Goal: Contribute content: Contribute content

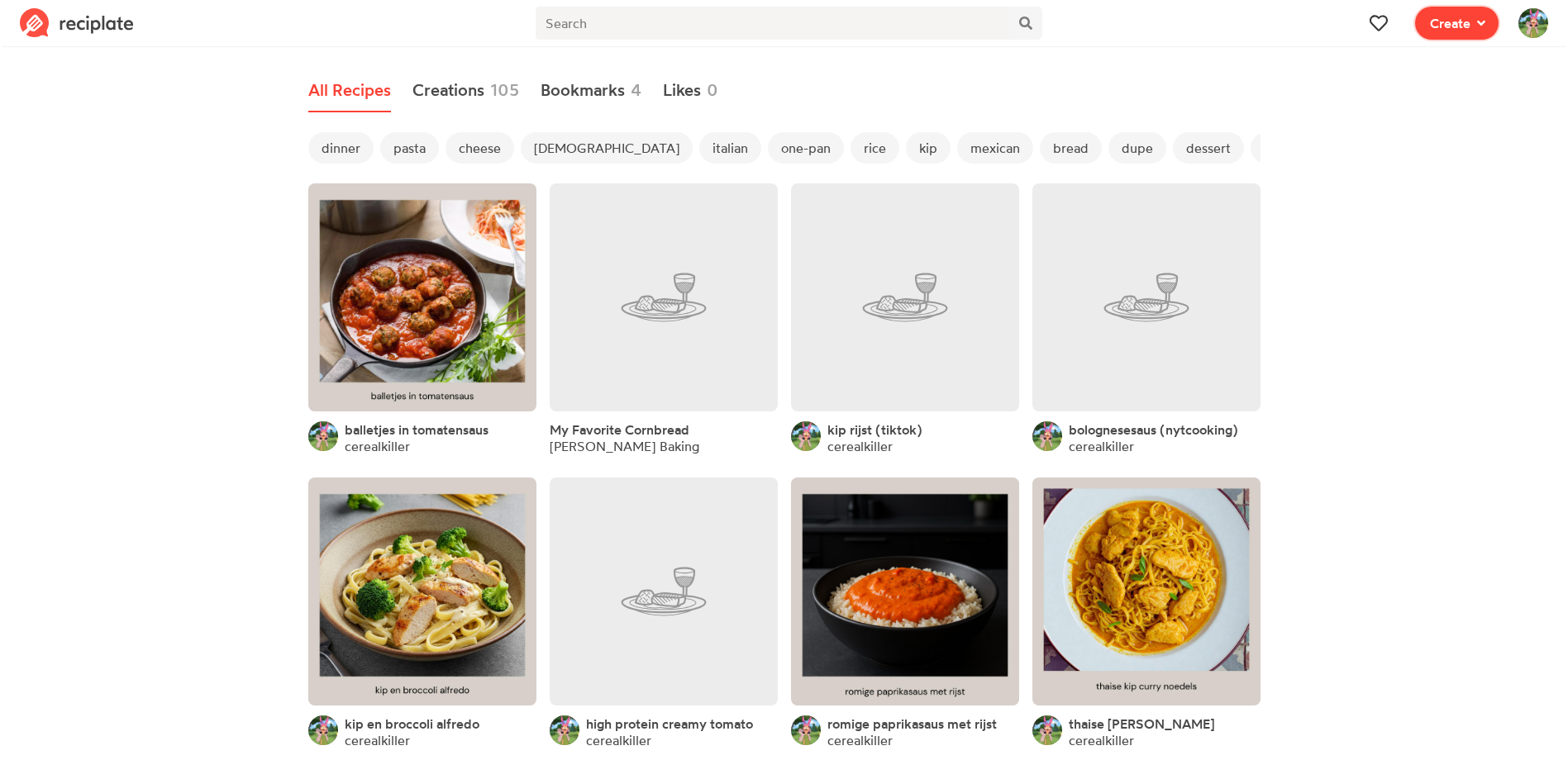
click at [1446, 23] on span "Create" at bounding box center [1450, 24] width 40 height 20
click at [1414, 70] on div "Recipe Write a recipe from scratch" at bounding box center [1398, 72] width 143 height 35
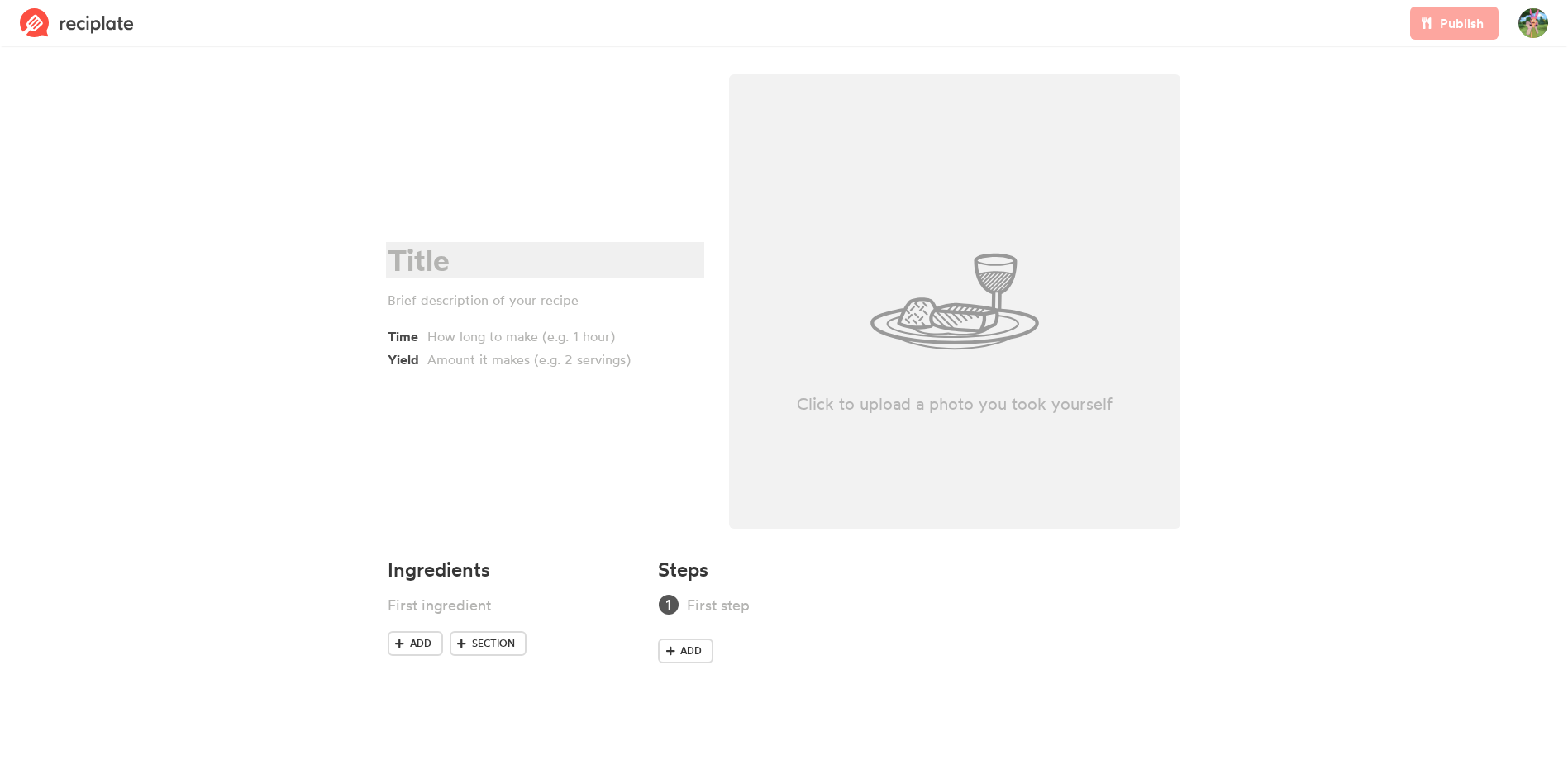
click at [426, 246] on div at bounding box center [542, 261] width 310 height 34
click at [465, 262] on div at bounding box center [542, 261] width 310 height 34
click at [574, 258] on div "gebakken kip" at bounding box center [542, 261] width 310 height 34
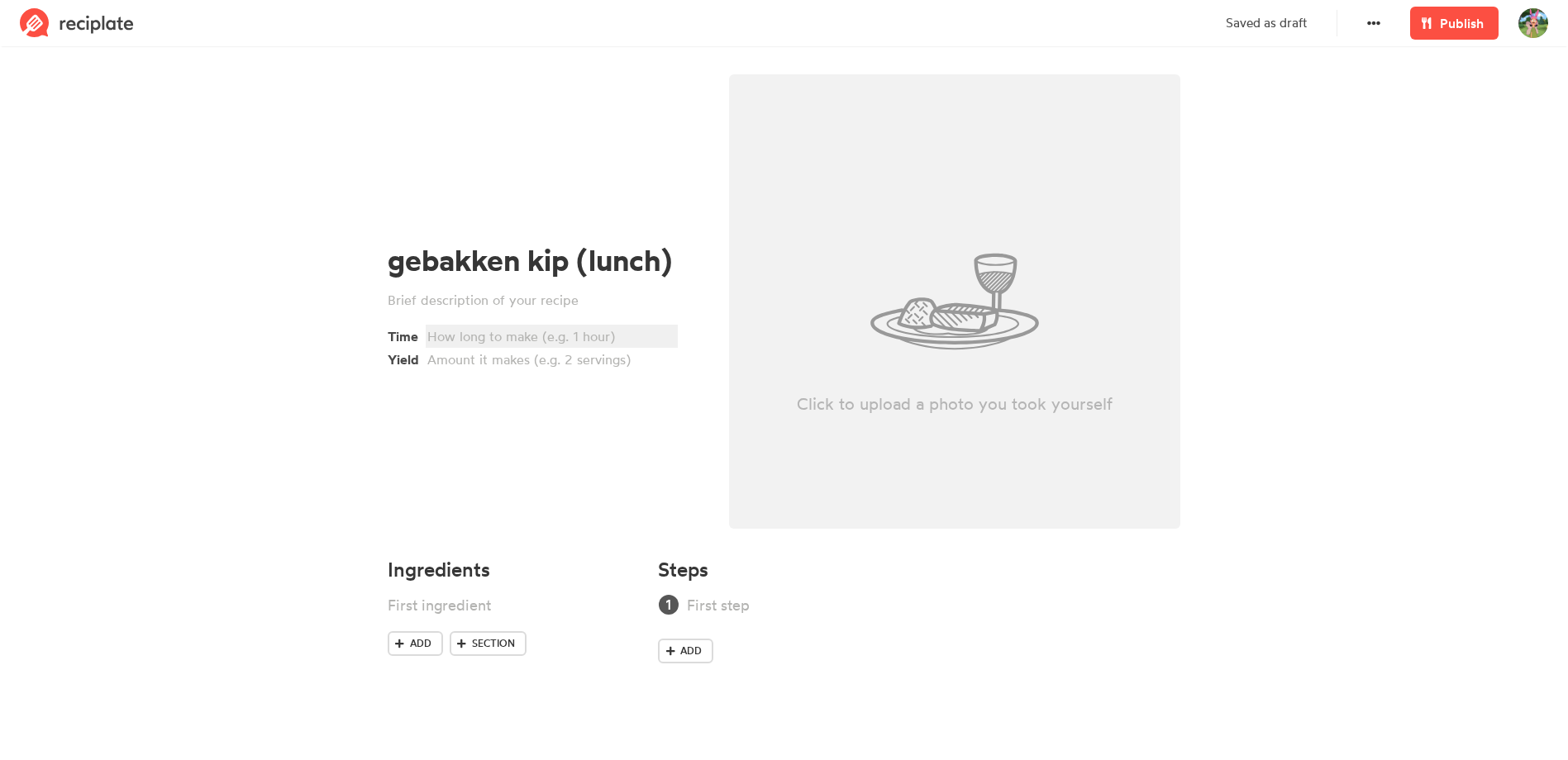
click at [586, 333] on div at bounding box center [550, 336] width 244 height 20
click at [439, 609] on div at bounding box center [490, 605] width 207 height 22
click at [484, 647] on span "Section" at bounding box center [493, 643] width 43 height 15
drag, startPoint x: 605, startPoint y: 641, endPoint x: 602, endPoint y: 608, distance: 33.1
click at [602, 608] on ul at bounding box center [513, 630] width 252 height 71
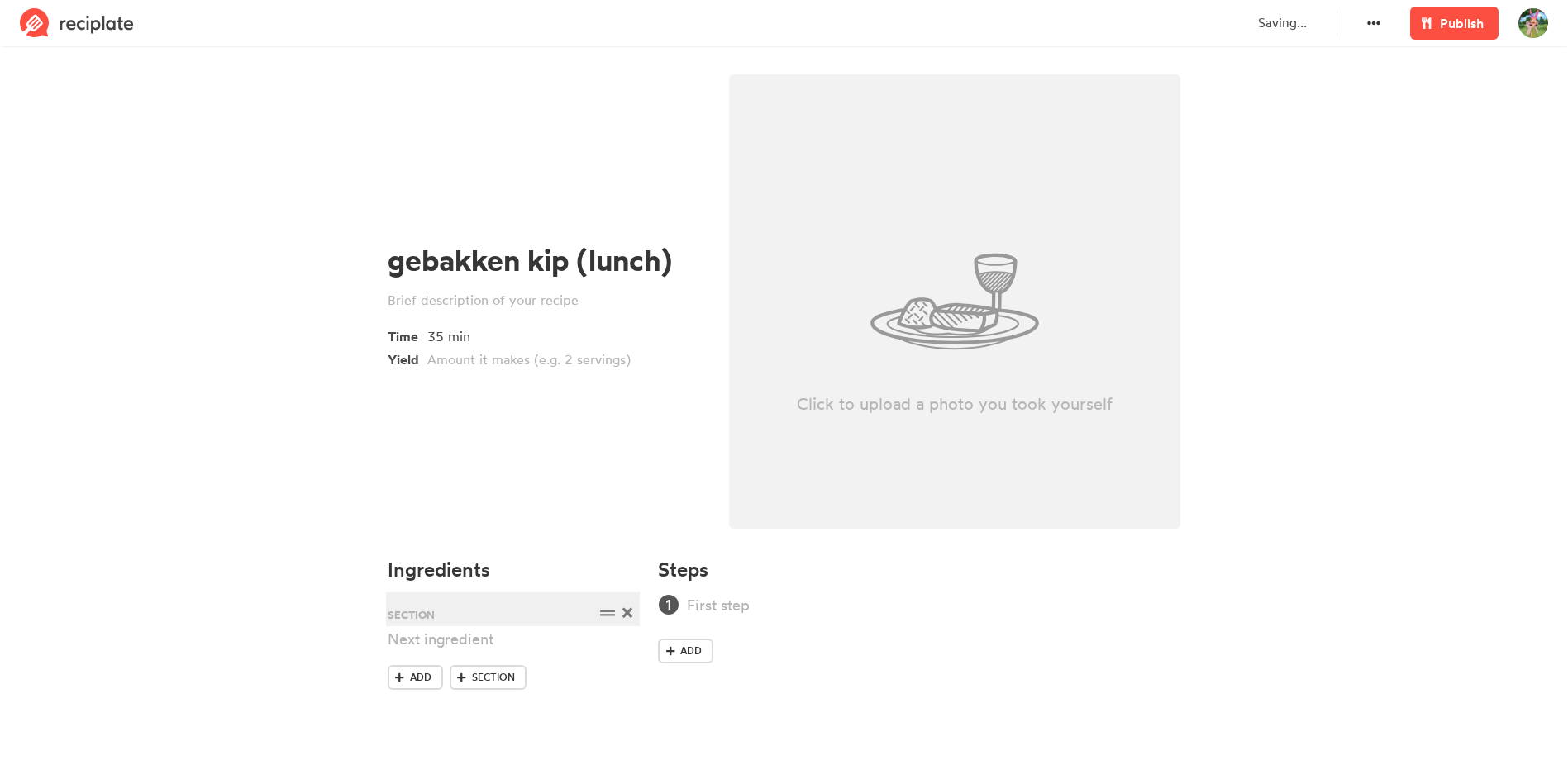
click at [469, 616] on div at bounding box center [490, 613] width 207 height 22
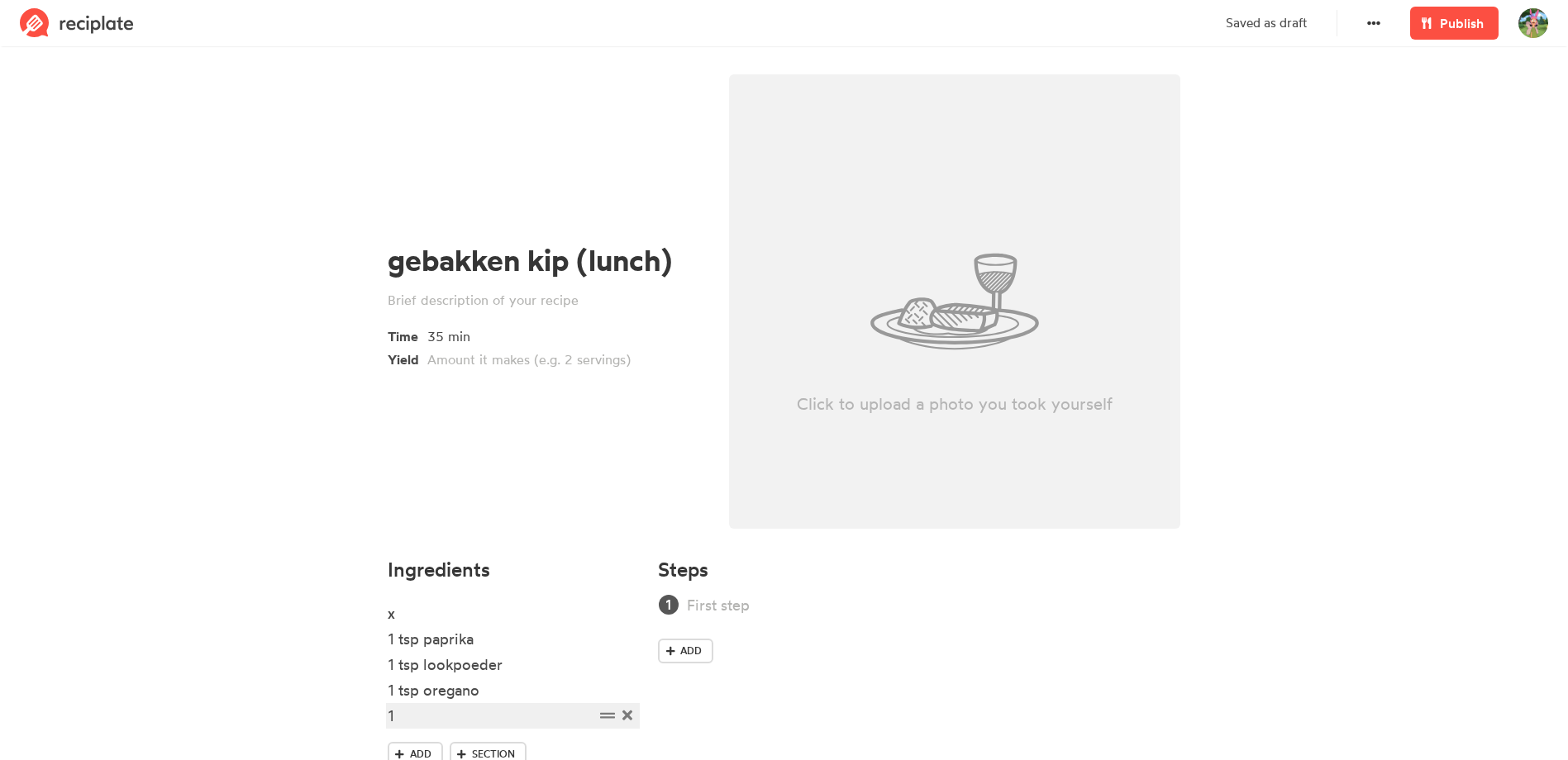
click at [398, 713] on div "1" at bounding box center [490, 716] width 207 height 22
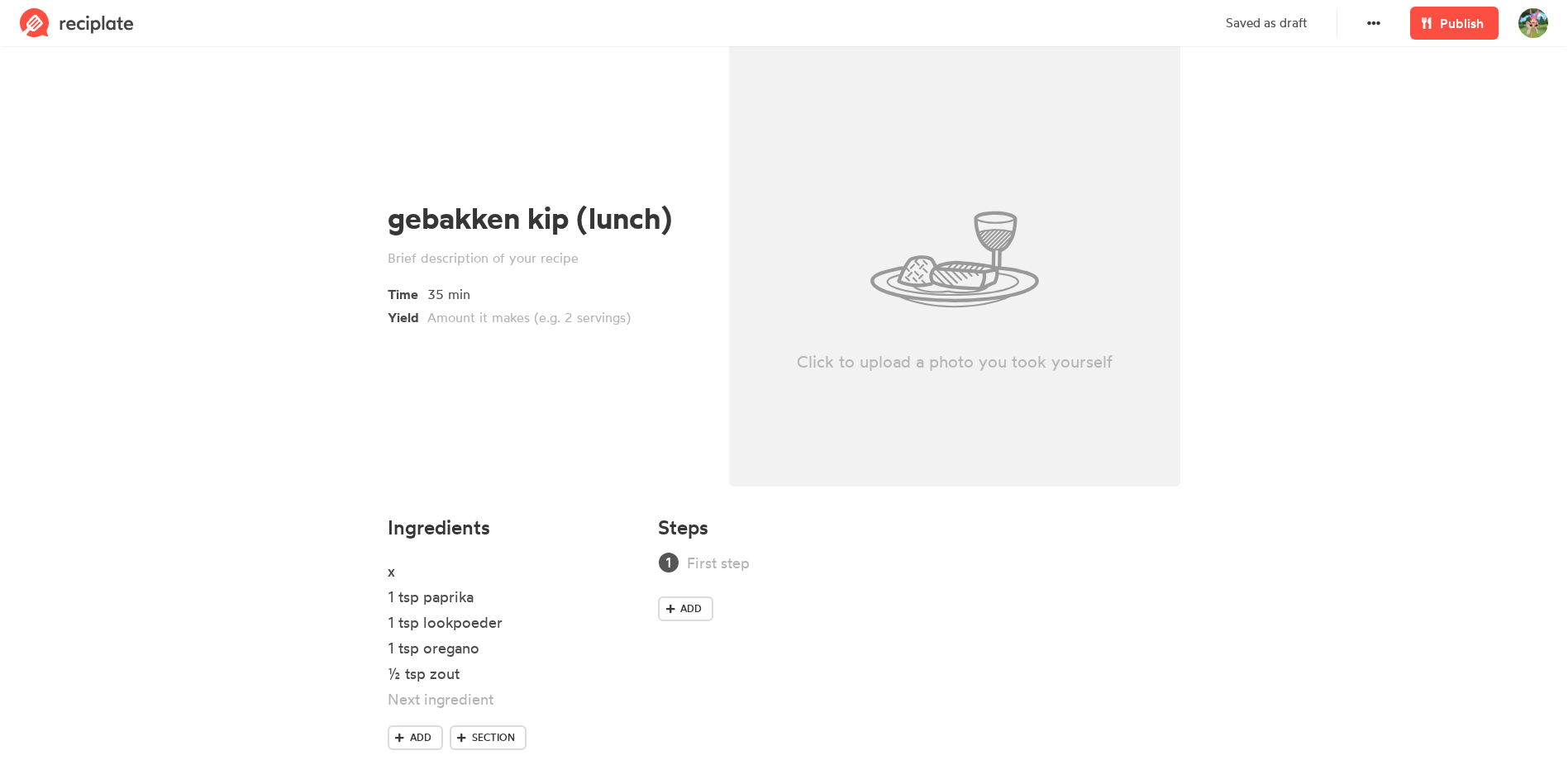
scroll to position [86, 0]
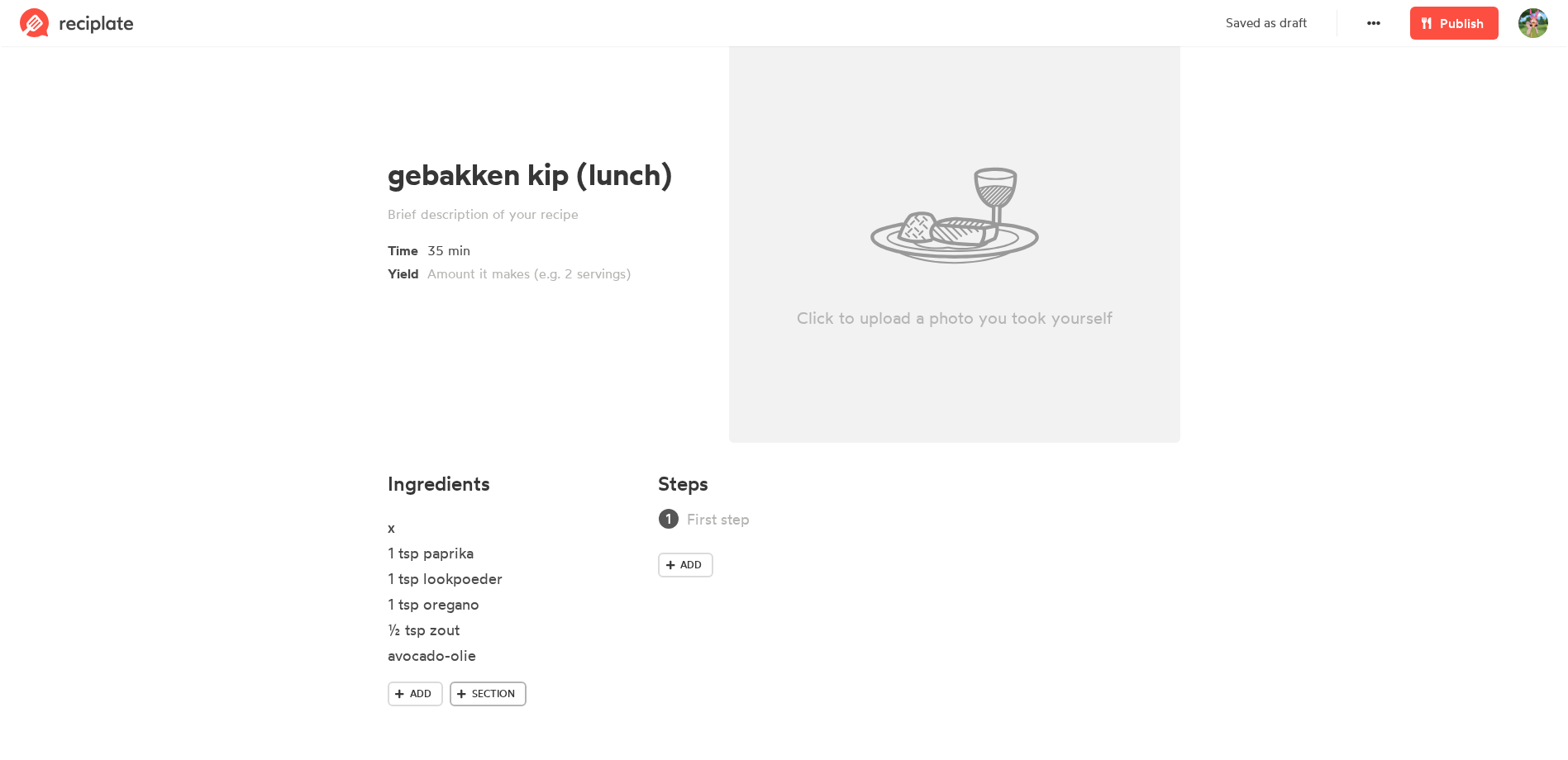
click at [477, 697] on span "Section" at bounding box center [493, 694] width 43 height 15
click at [436, 709] on div at bounding box center [490, 715] width 207 height 22
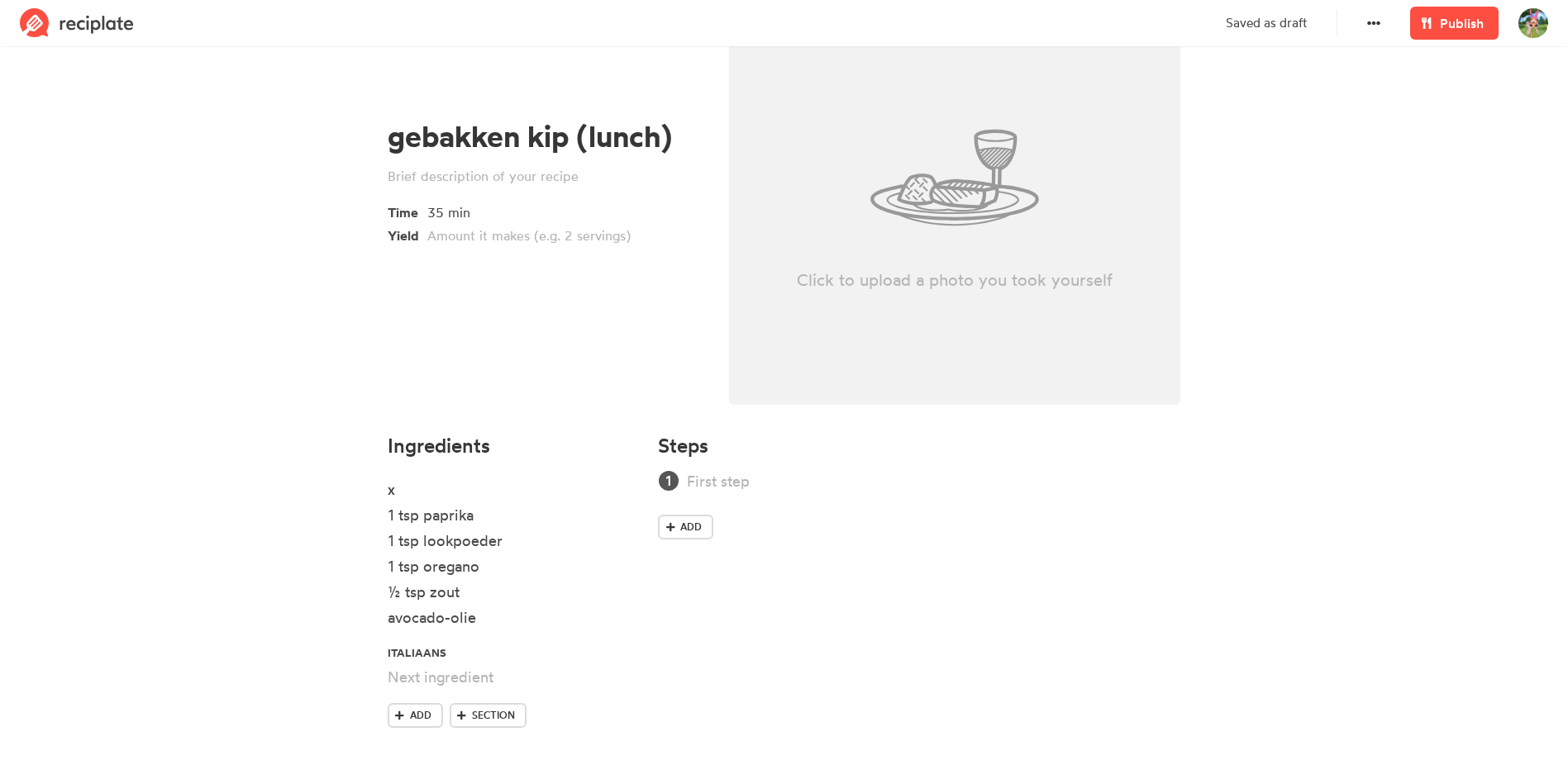
scroll to position [146, 0]
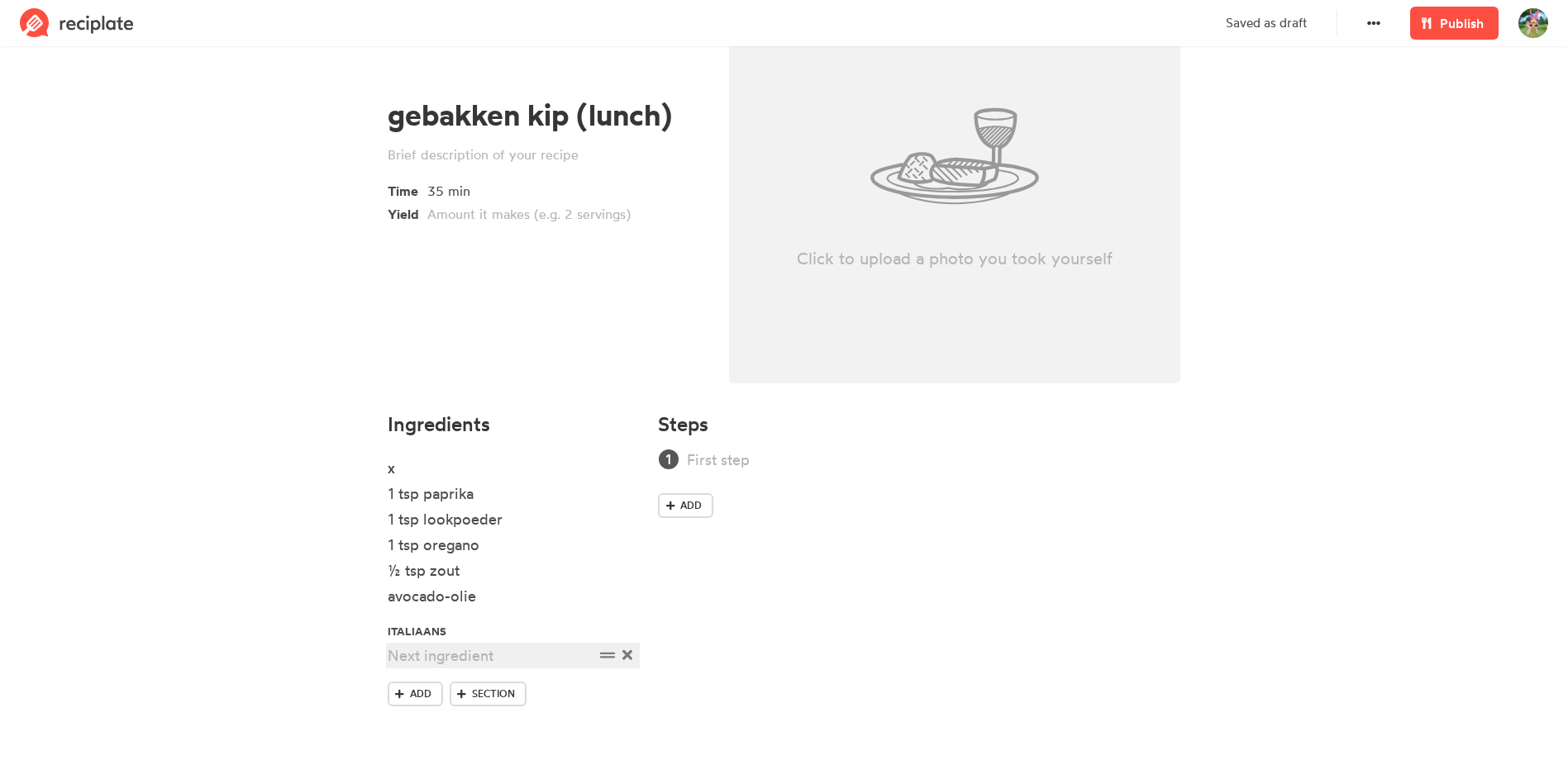
click at [459, 654] on div at bounding box center [490, 655] width 207 height 22
click at [496, 625] on div "italiaans" at bounding box center [490, 630] width 207 height 22
click at [511, 655] on div at bounding box center [490, 655] width 207 height 22
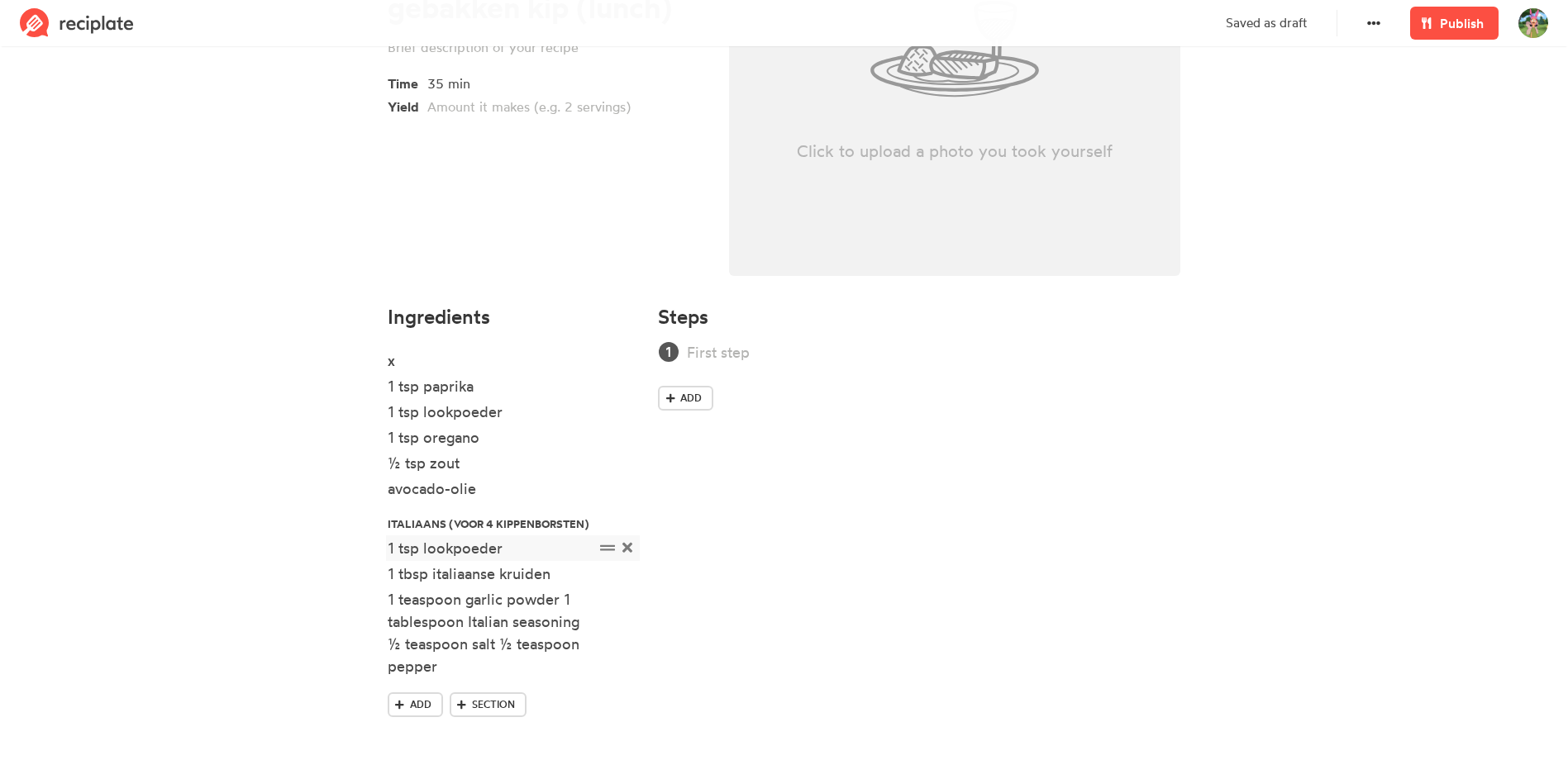
scroll to position [263, 0]
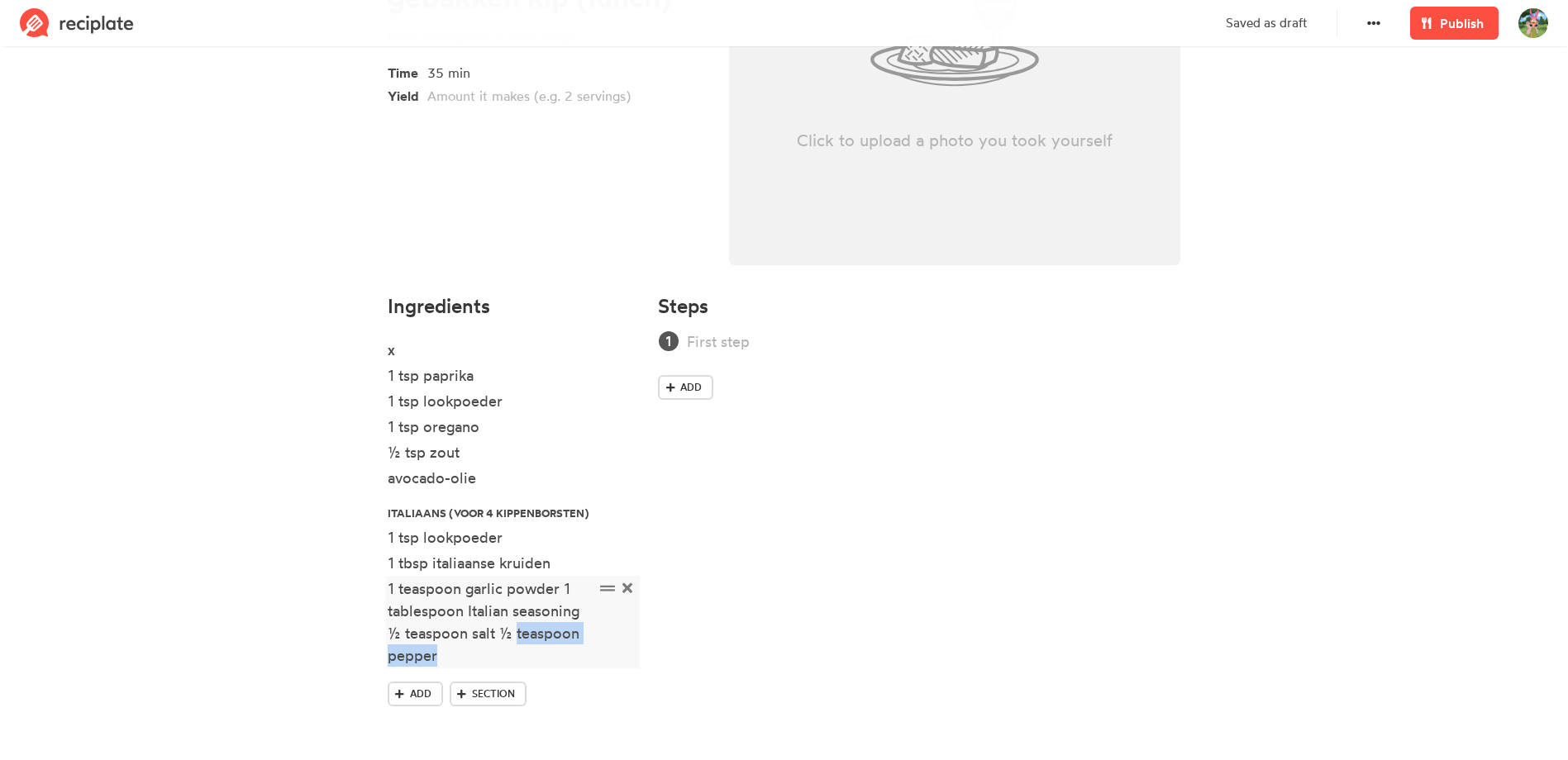
drag, startPoint x: 469, startPoint y: 656, endPoint x: 515, endPoint y: 639, distance: 49.0
click at [515, 639] on div "1 teaspoon garlic powder 1 tablespoon Italian seasoning ½ teaspoon salt ½ teasp…" at bounding box center [490, 622] width 207 height 89
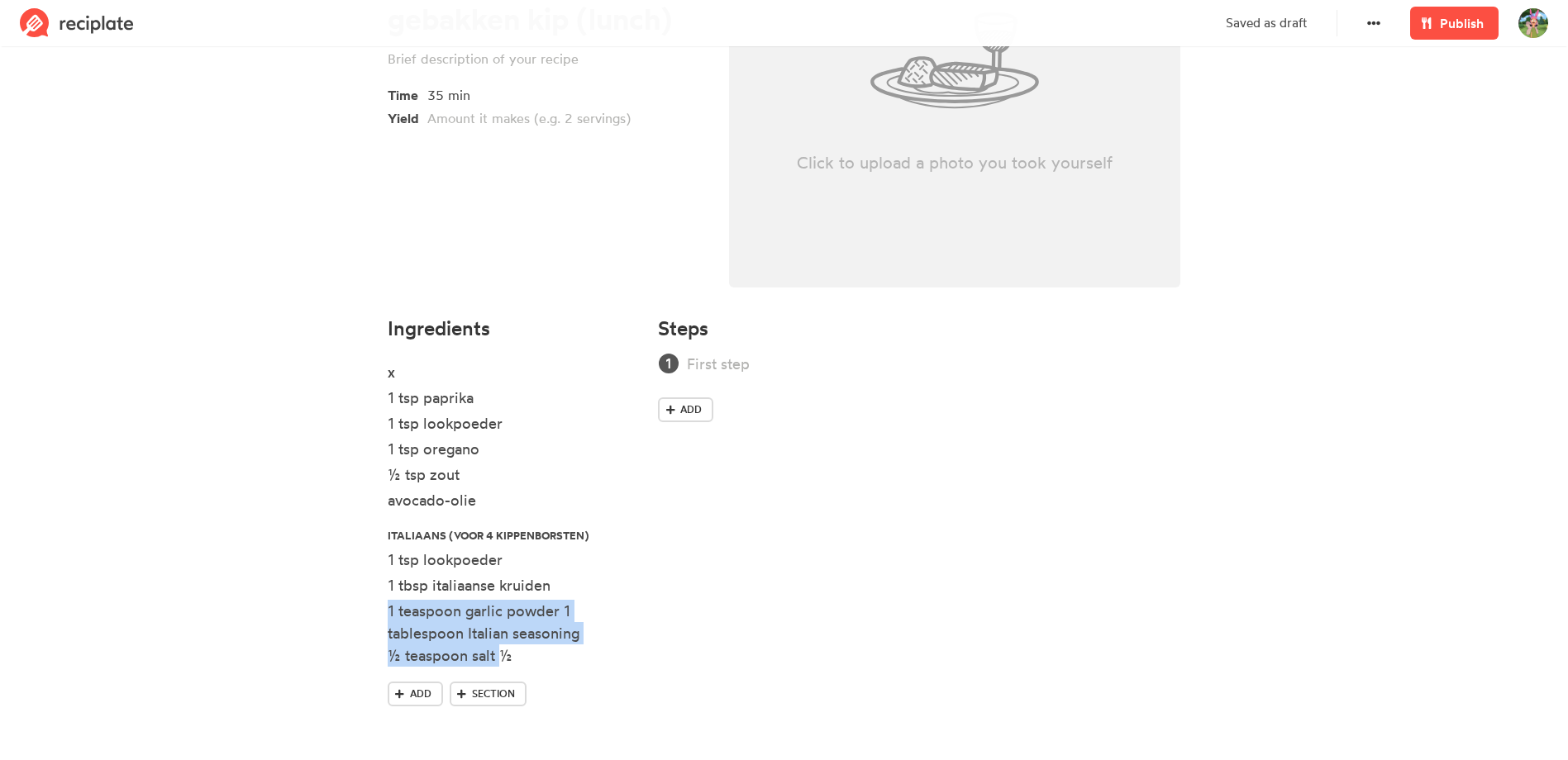
drag, startPoint x: 500, startPoint y: 658, endPoint x: 335, endPoint y: 597, distance: 175.9
click at [335, 597] on section "gebakken kip (lunch) Time 35 min Yield Click to upload a photo you took yoursel…" at bounding box center [784, 284] width 1568 height 950
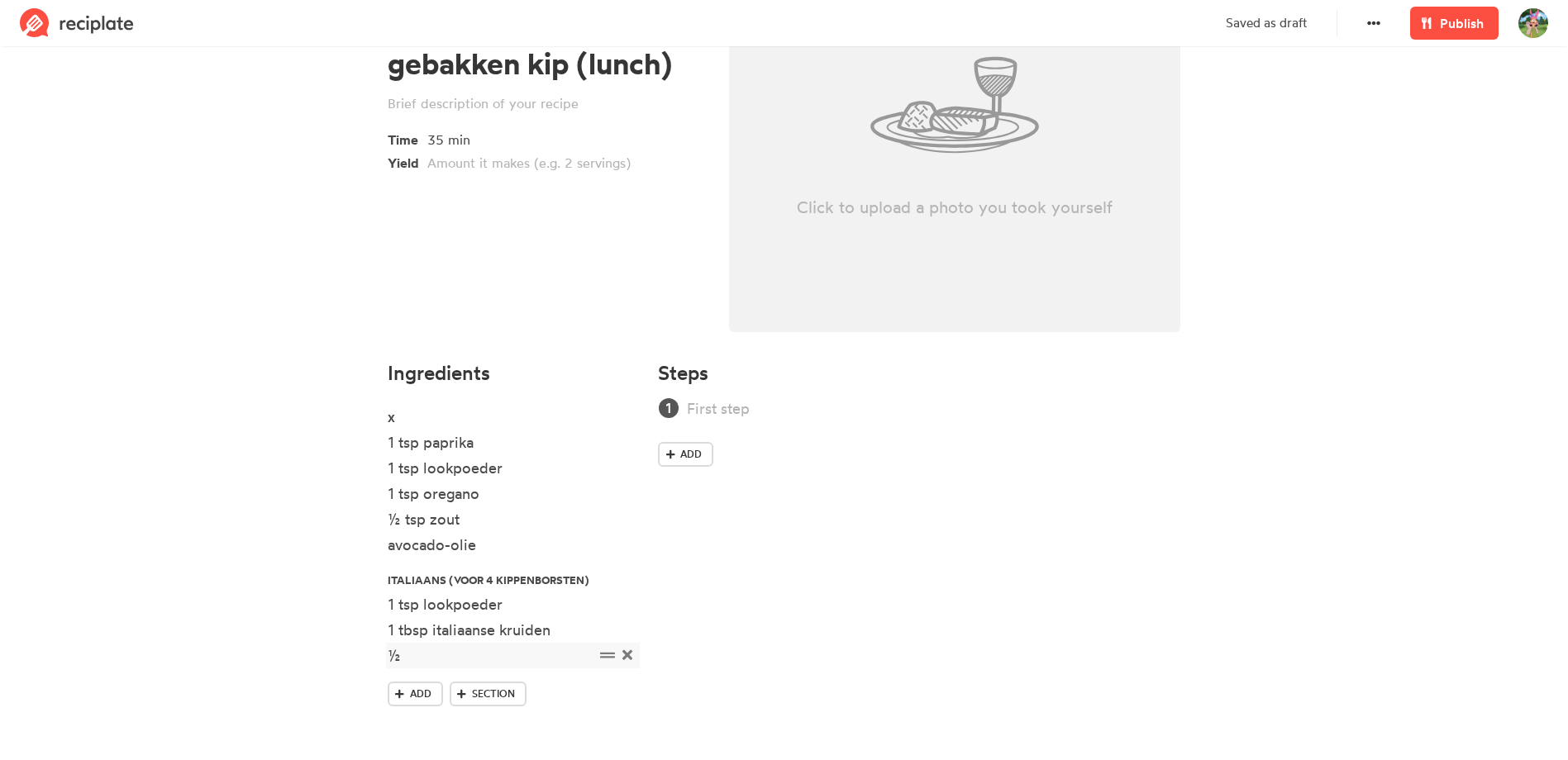
scroll to position [197, 0]
drag, startPoint x: 431, startPoint y: 655, endPoint x: 328, endPoint y: 652, distance: 103.0
click at [328, 652] on section "gebakken kip (lunch) Time 35 min Yield Click to upload a photo you took yoursel…" at bounding box center [784, 307] width 1568 height 906
copy div "½"
click at [421, 661] on div "½" at bounding box center [490, 655] width 207 height 22
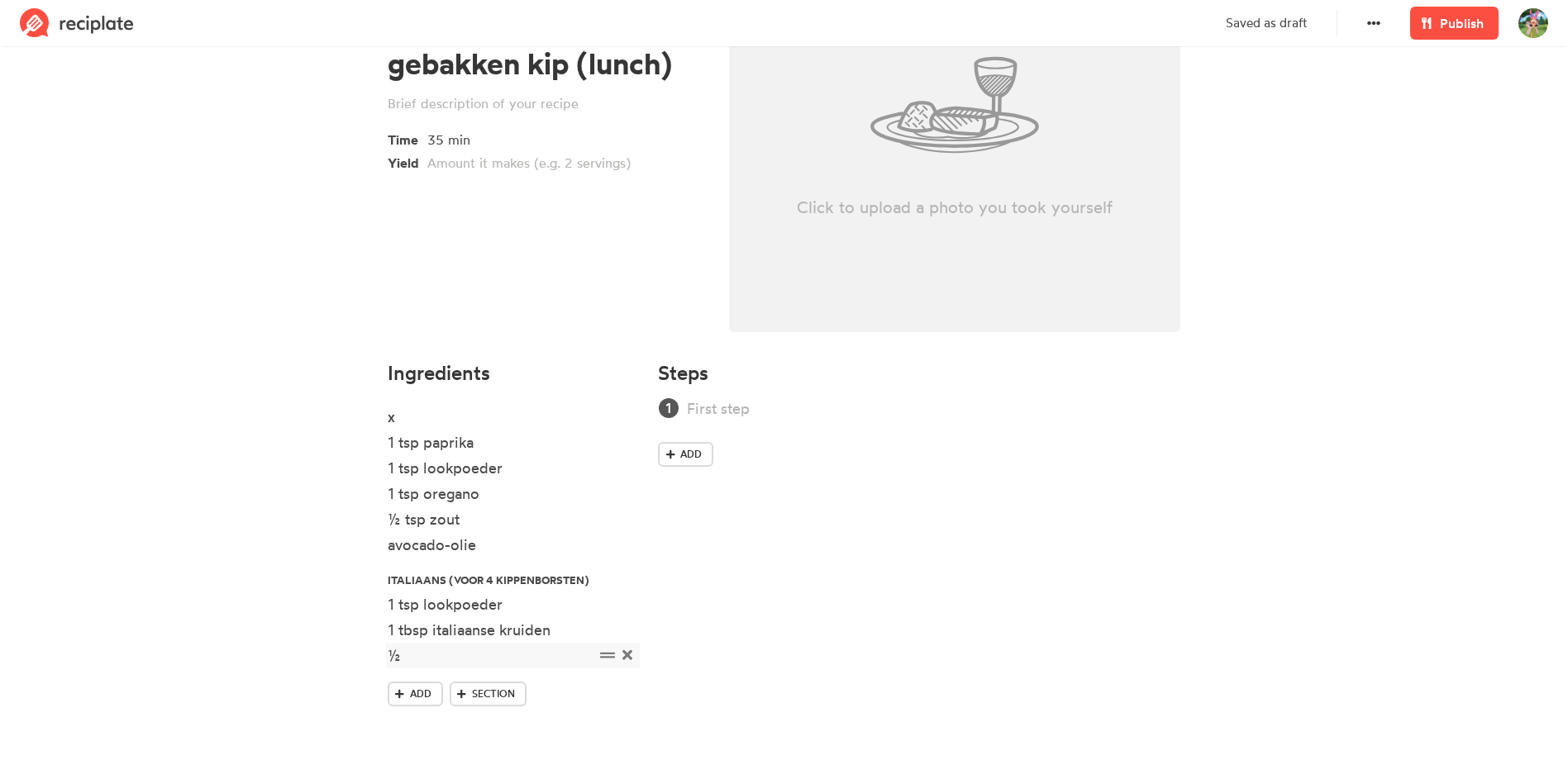
click at [428, 658] on div "½" at bounding box center [490, 655] width 207 height 22
click at [443, 652] on div "½" at bounding box center [490, 655] width 207 height 22
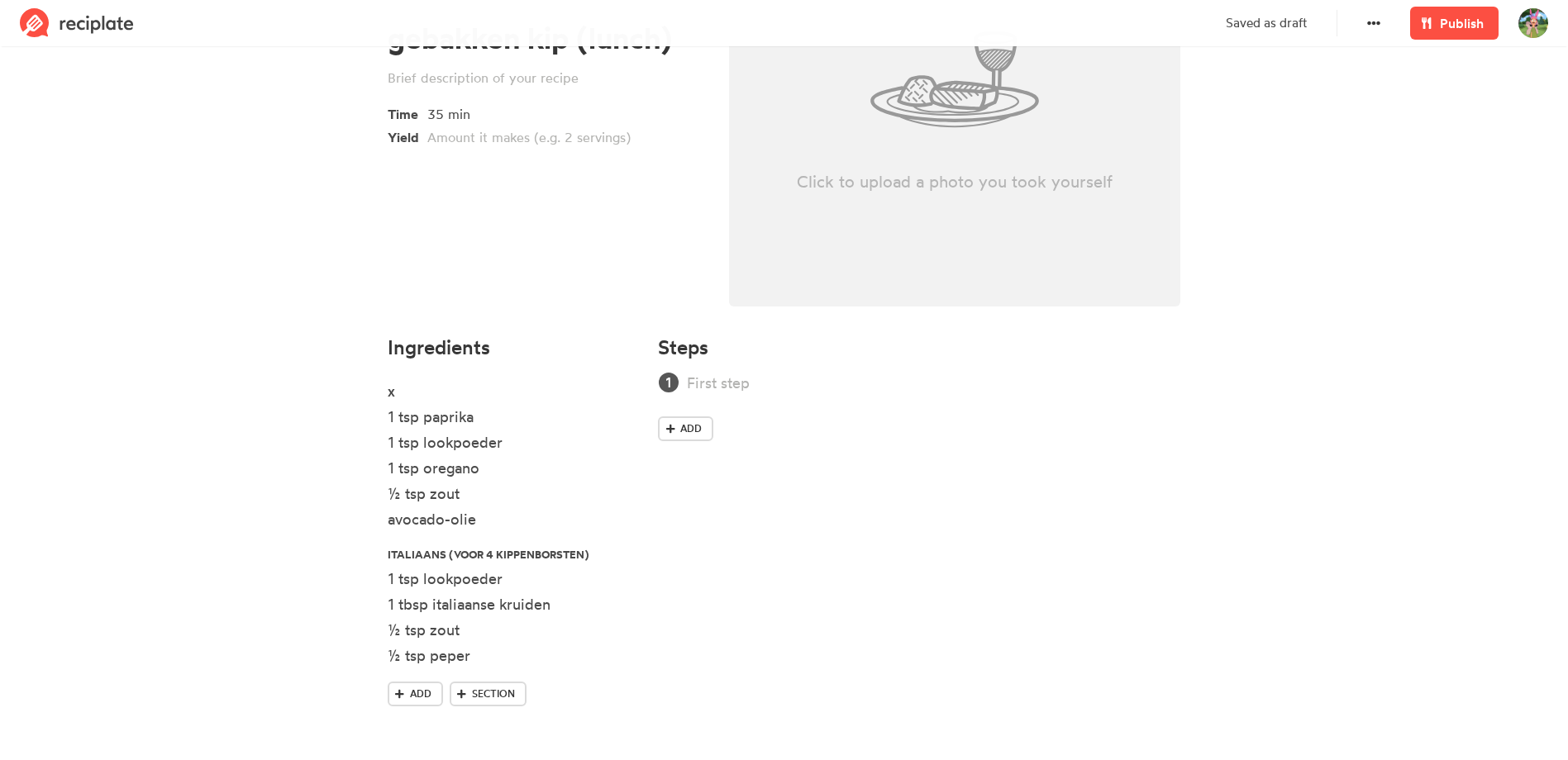
click at [1006, 641] on div "Steps Add" at bounding box center [919, 537] width 542 height 421
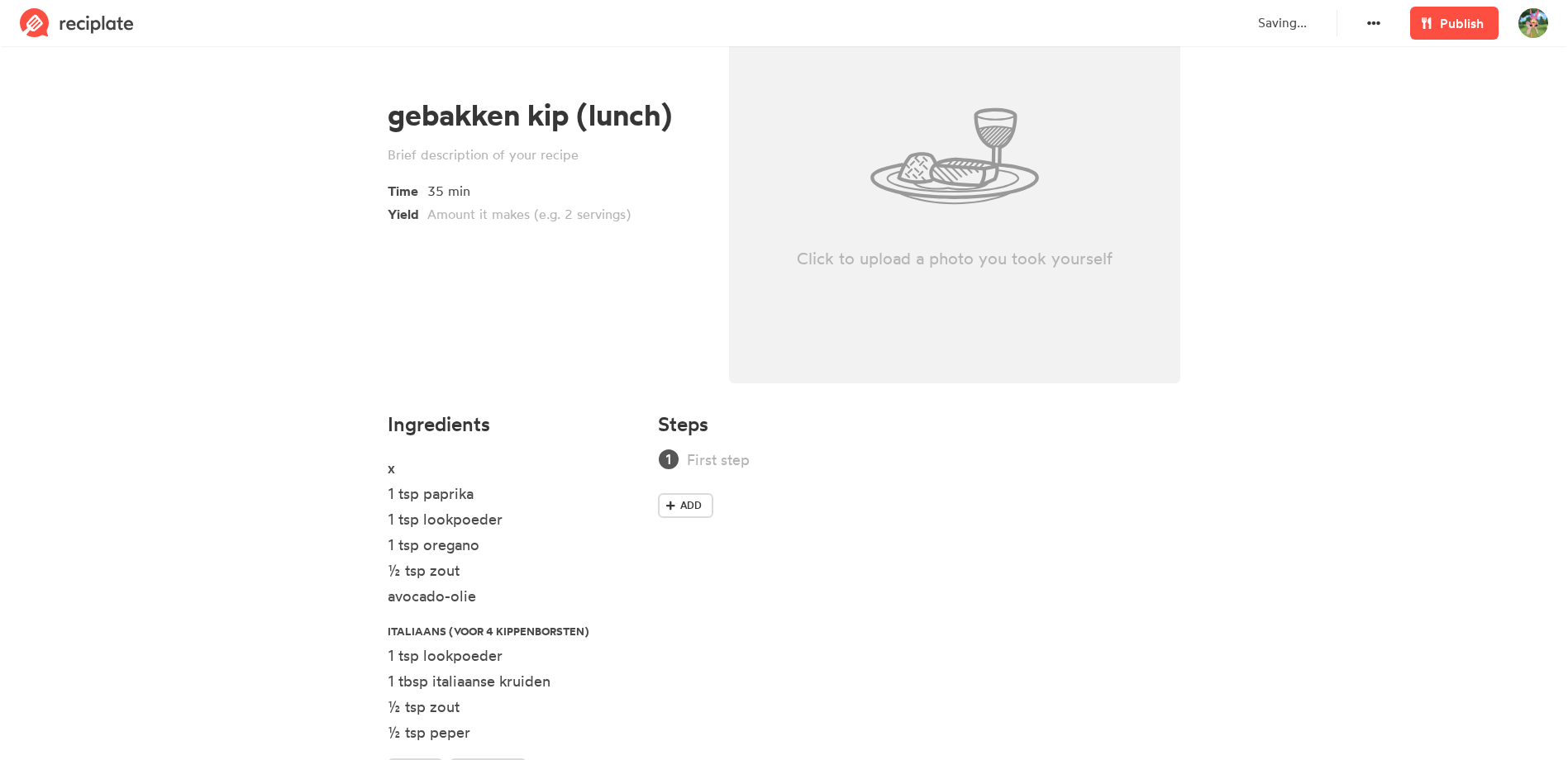
scroll to position [0, 0]
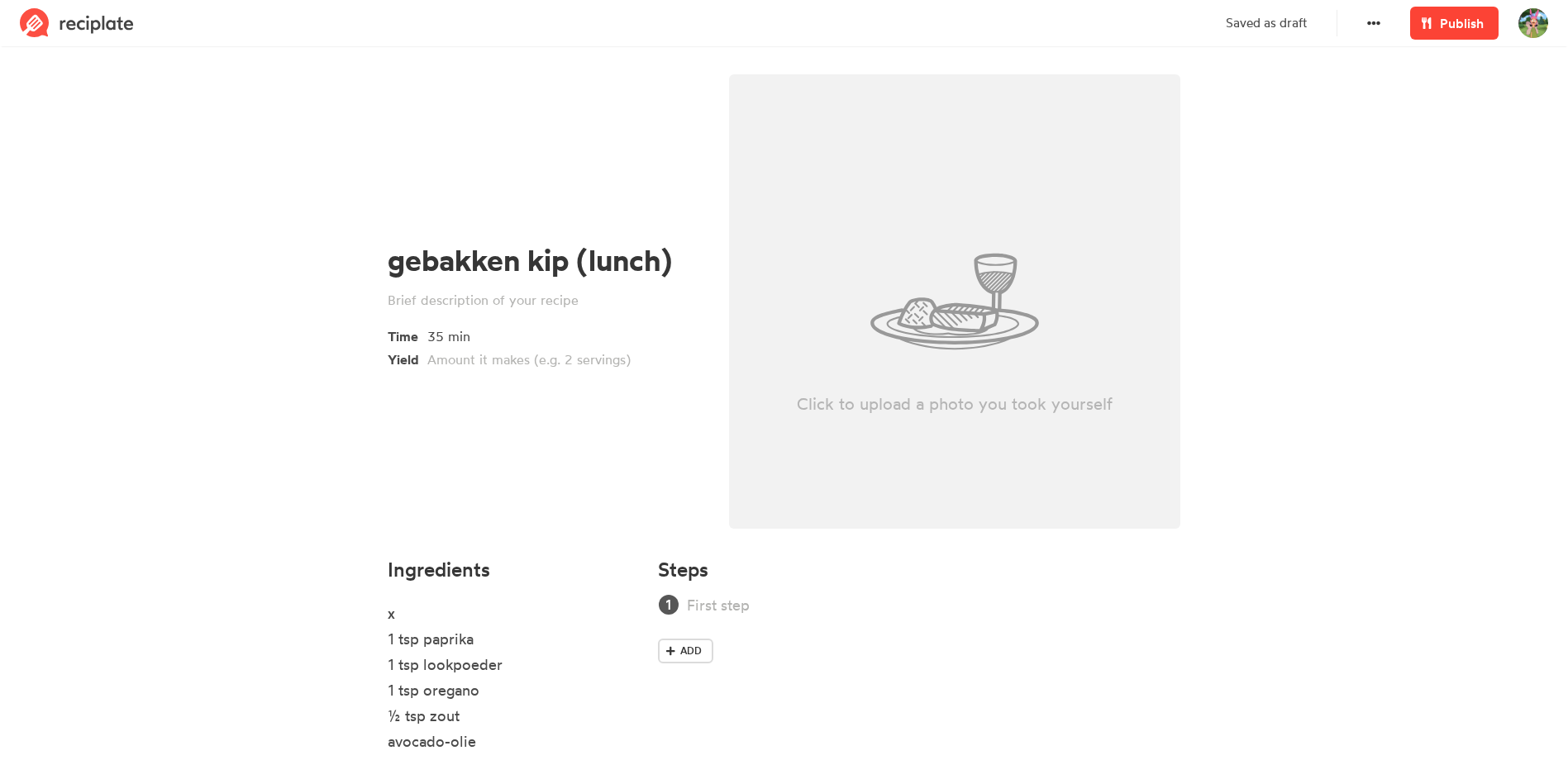
click at [1451, 24] on span "Publish" at bounding box center [1462, 24] width 44 height 20
click at [1455, 23] on span "Publish" at bounding box center [1462, 24] width 44 height 20
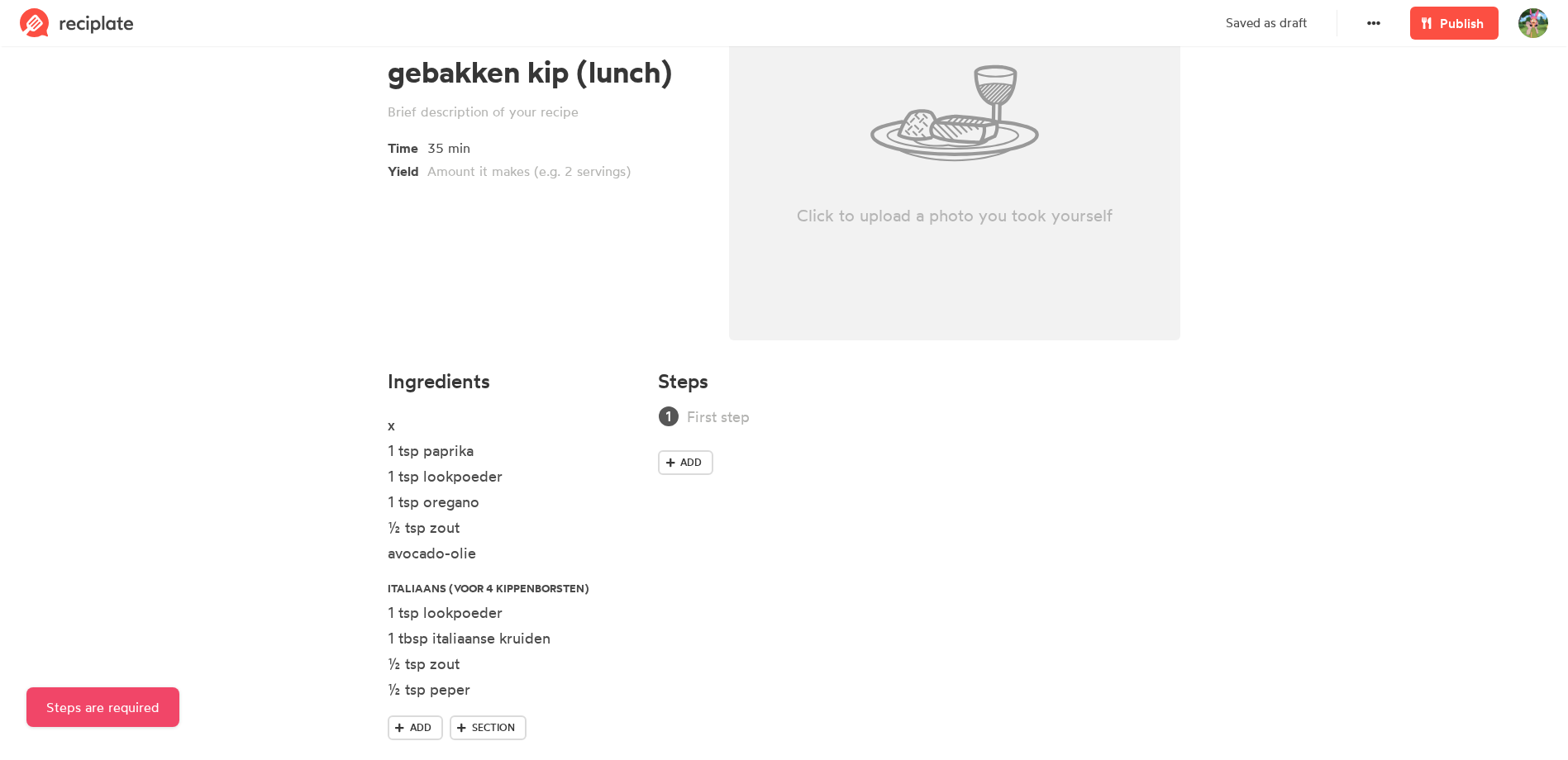
scroll to position [222, 0]
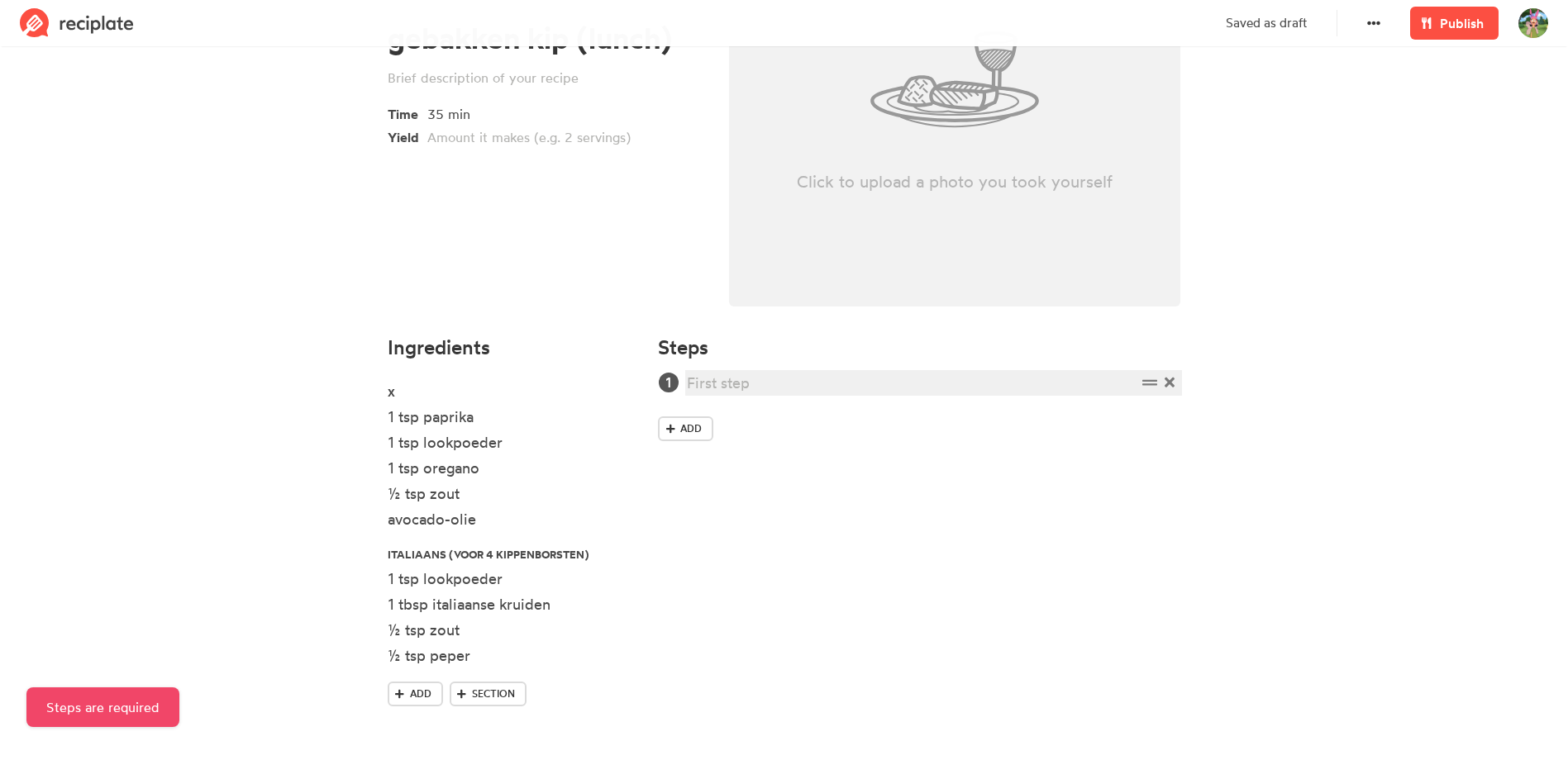
click at [783, 381] on div at bounding box center [912, 383] width 449 height 22
click at [1449, 34] on link "Publish" at bounding box center [1454, 23] width 88 height 33
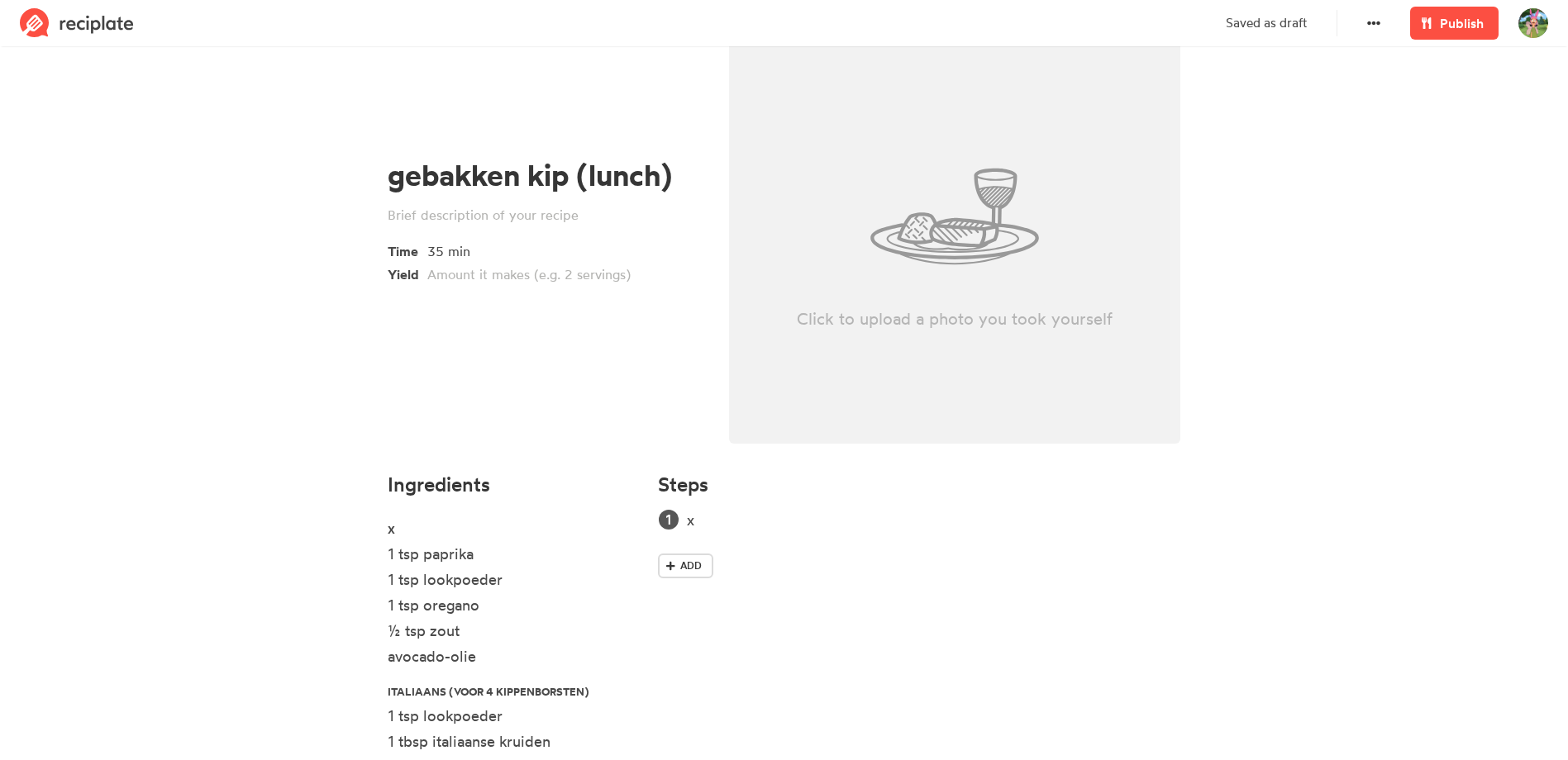
scroll to position [0, 0]
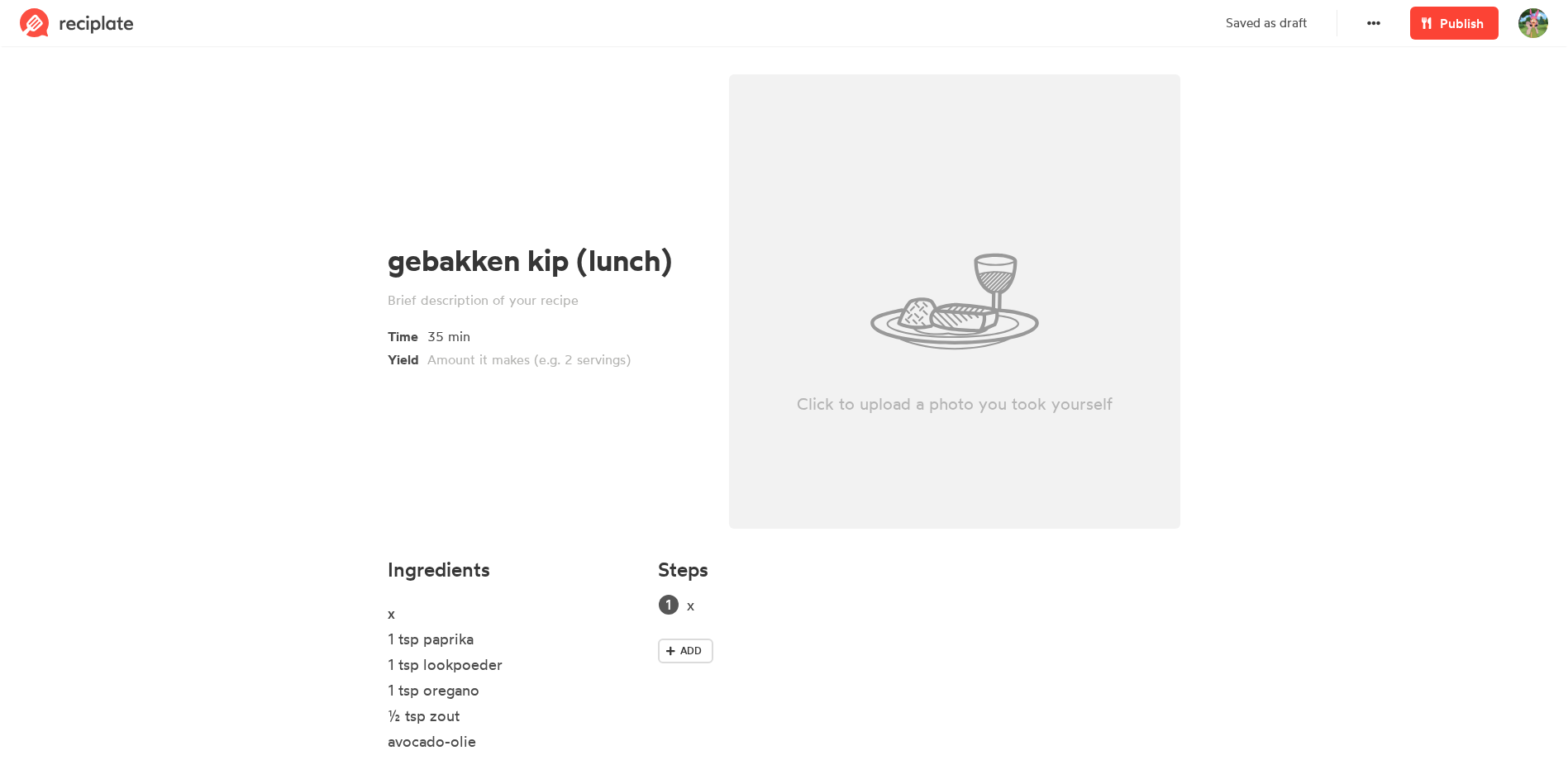
click at [1453, 21] on span "Publish" at bounding box center [1462, 24] width 44 height 20
